Goal: Transaction & Acquisition: Book appointment/travel/reservation

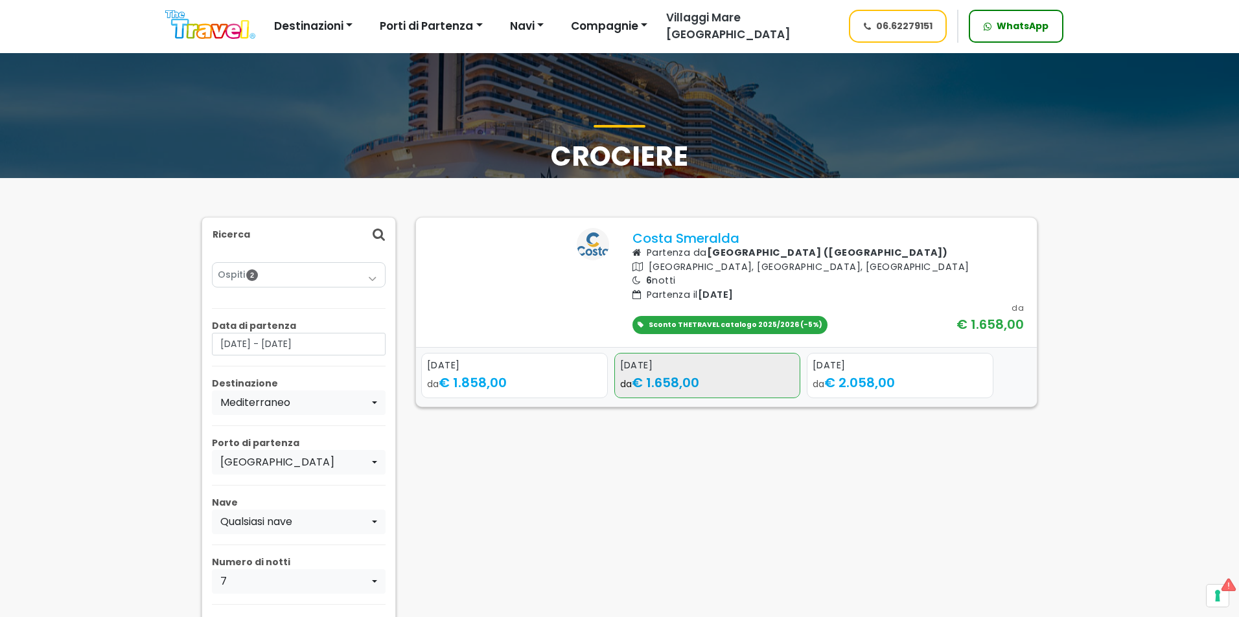
click at [691, 378] on span "€ 1.658,00" at bounding box center [665, 383] width 67 height 18
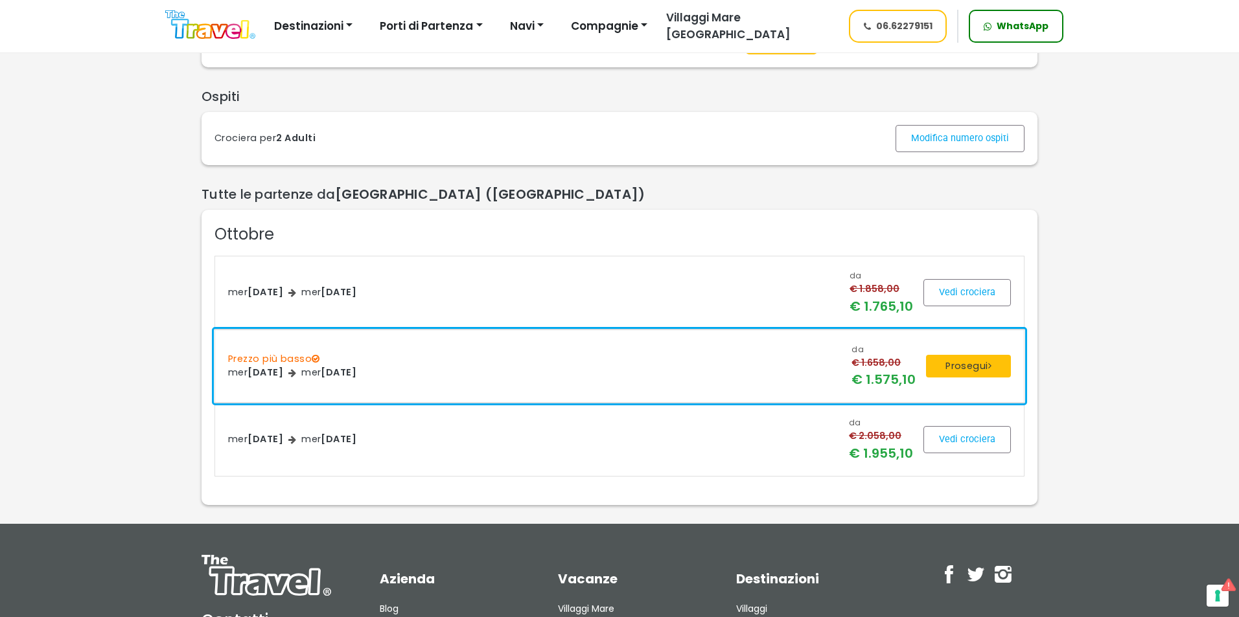
scroll to position [194, 0]
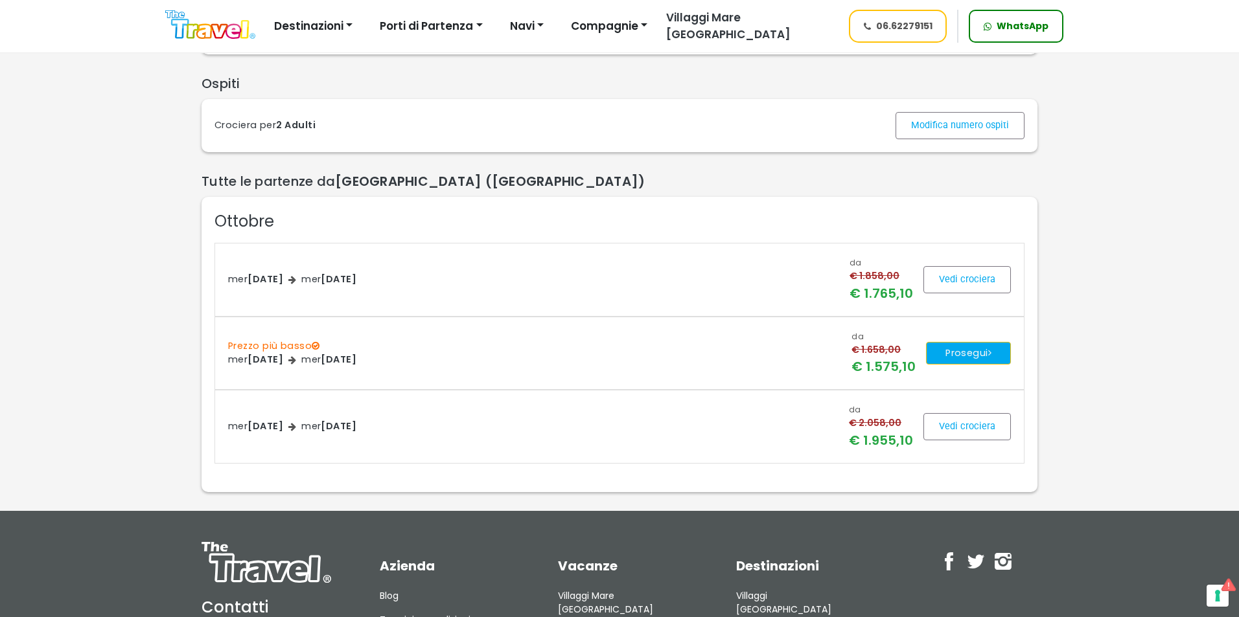
click at [977, 347] on button "Prosegui" at bounding box center [968, 353] width 85 height 23
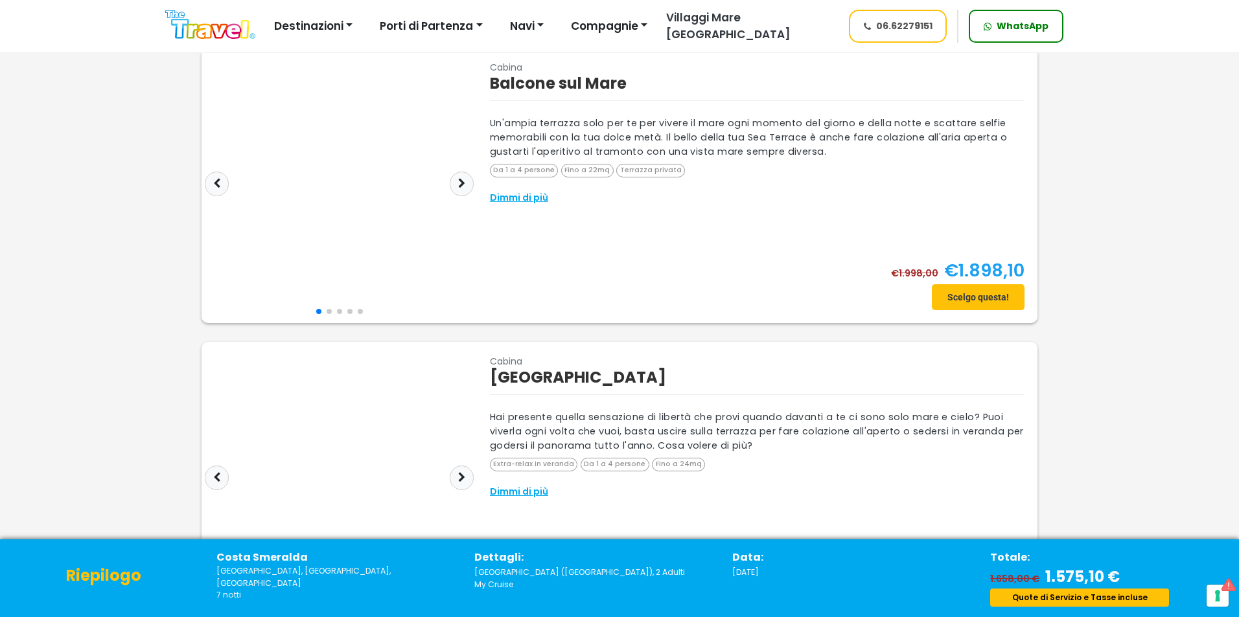
scroll to position [648, 0]
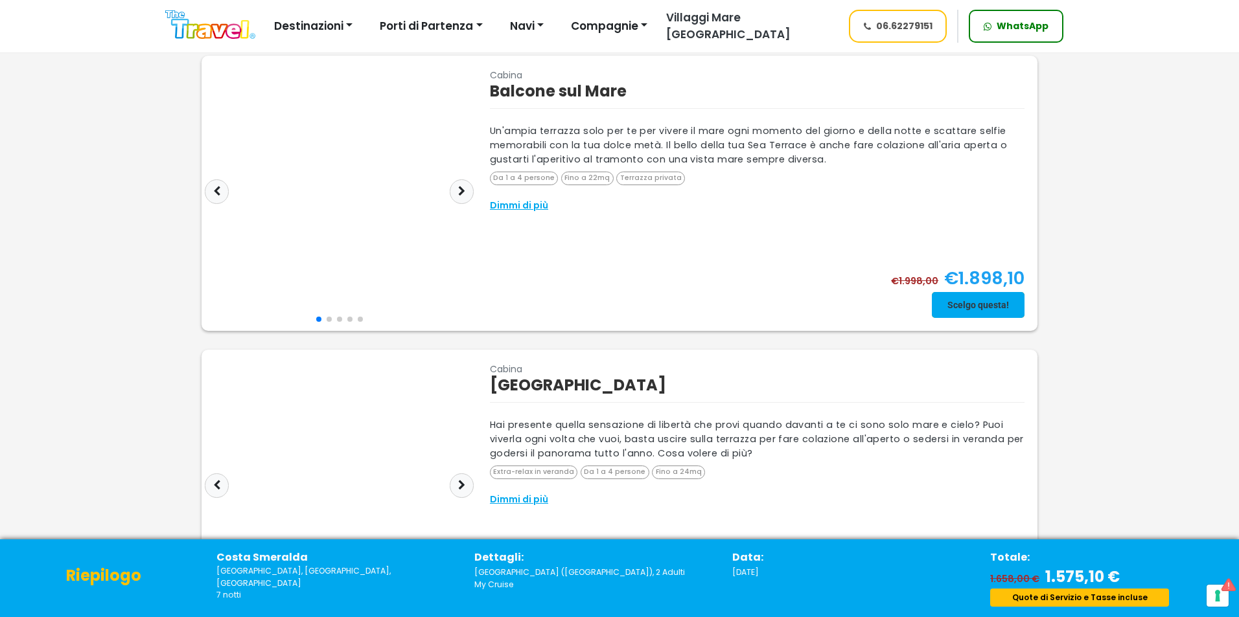
click at [949, 311] on span at bounding box center [978, 305] width 93 height 31
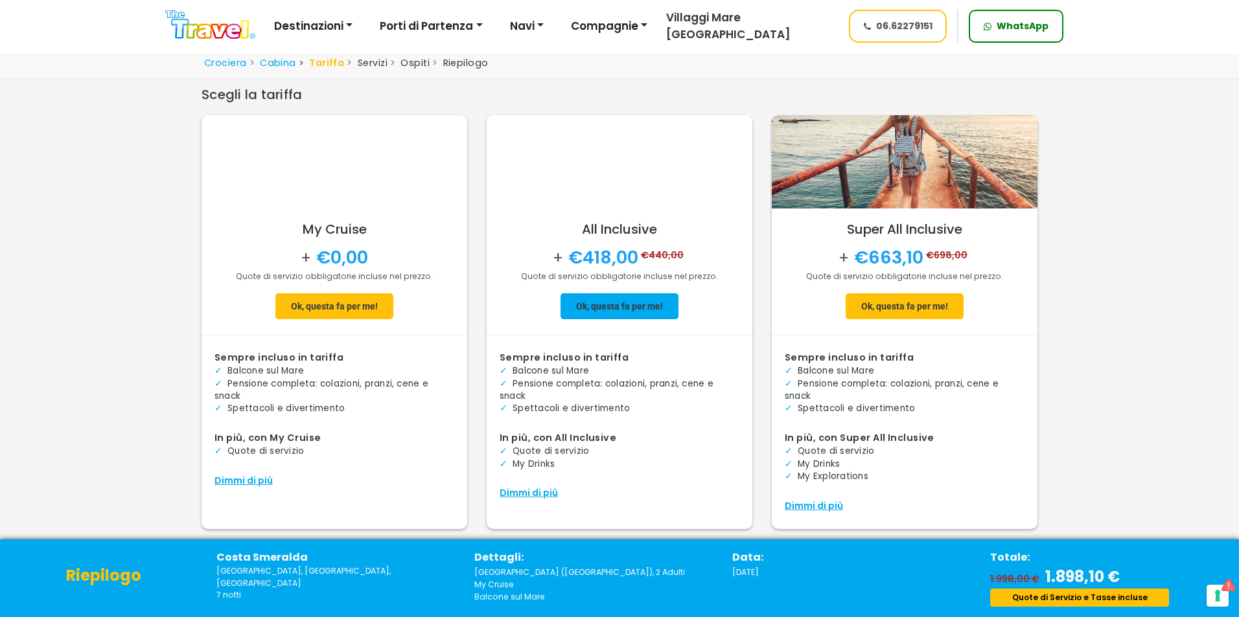
click at [602, 317] on span at bounding box center [619, 306] width 118 height 31
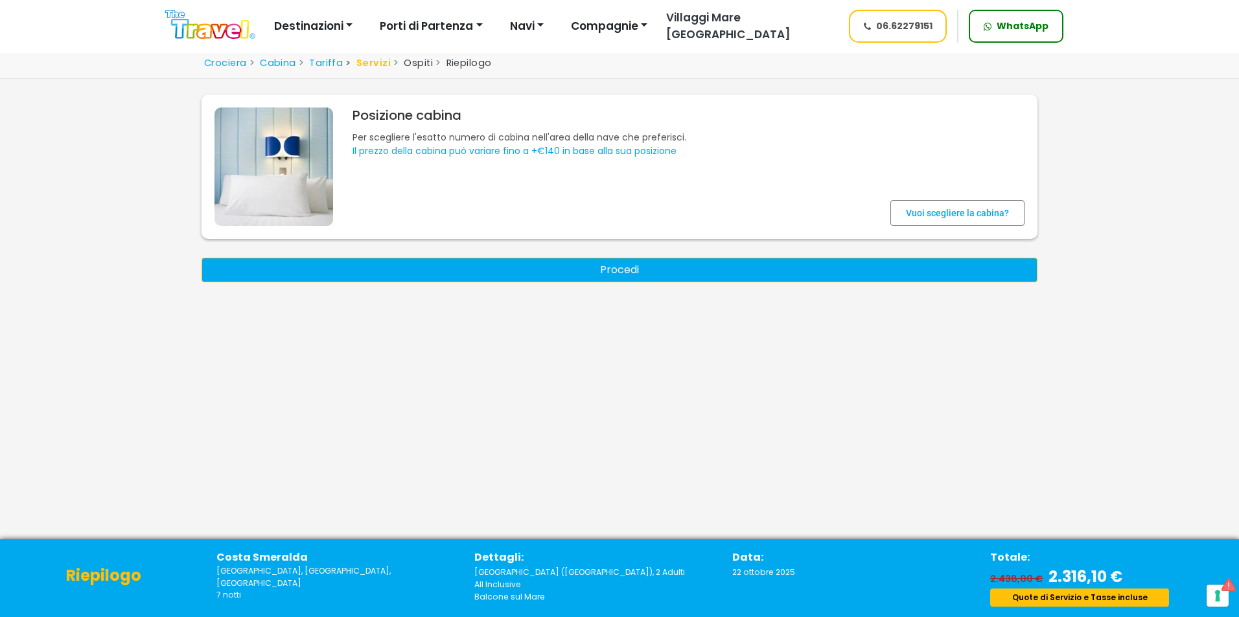
click at [670, 269] on button "Procedi" at bounding box center [619, 270] width 836 height 25
